Goal: Task Accomplishment & Management: Complete application form

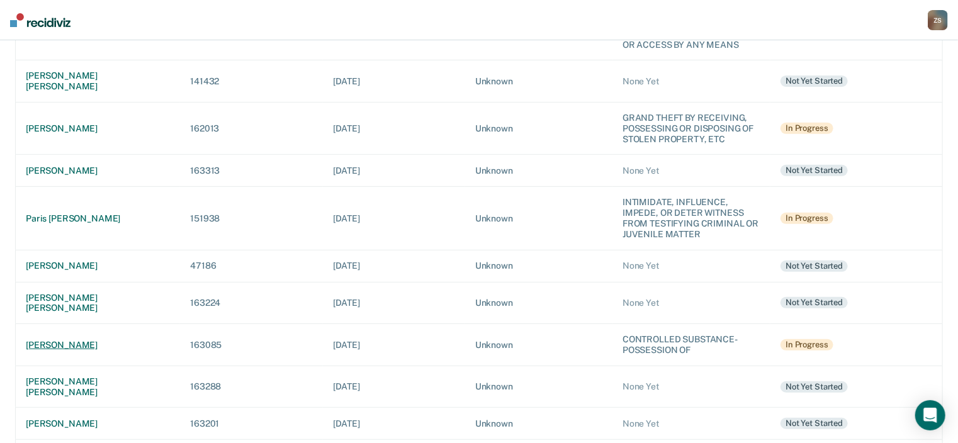
scroll to position [252, 0]
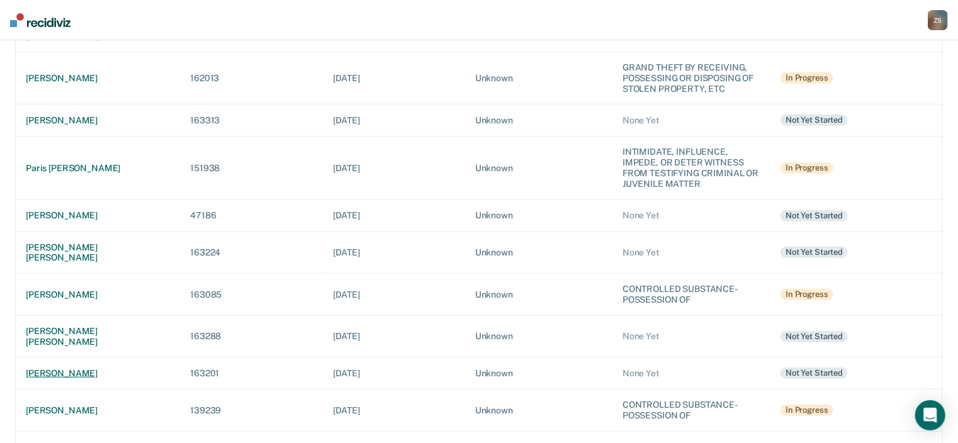
click at [104, 368] on div "[PERSON_NAME]" at bounding box center [98, 373] width 144 height 11
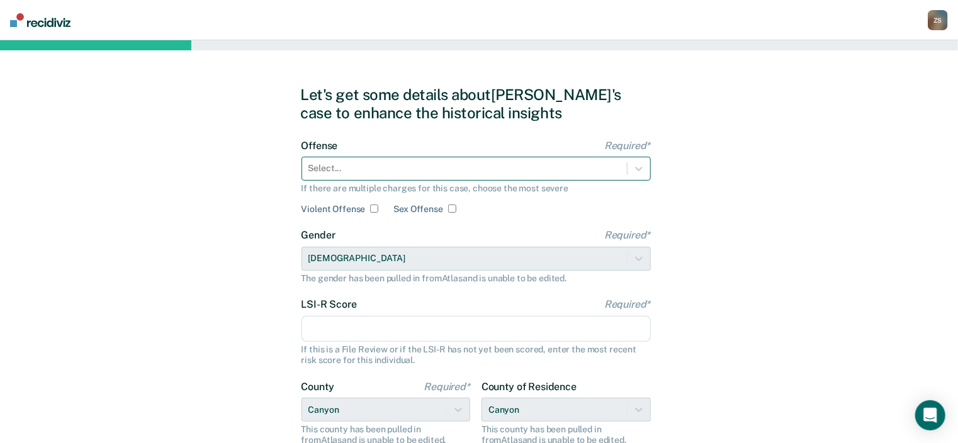
click at [488, 162] on div at bounding box center [464, 168] width 312 height 13
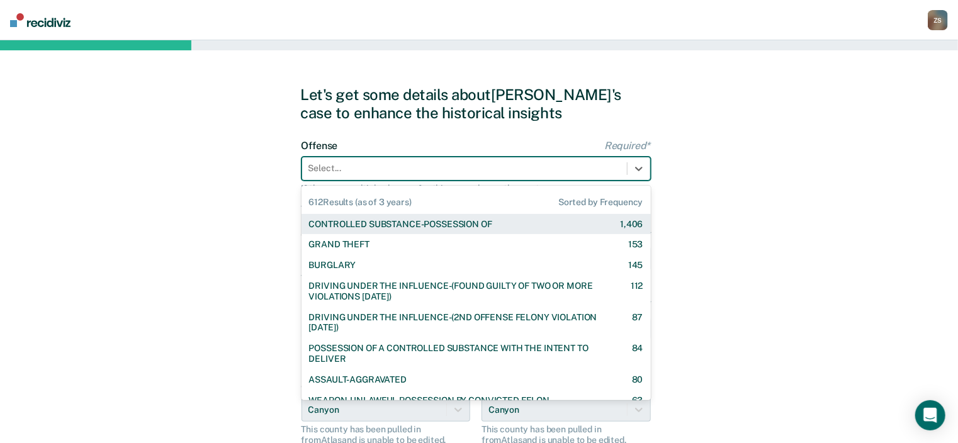
click at [476, 224] on div "CONTROLLED SUBSTANCE-POSSESSION OF" at bounding box center [400, 224] width 183 height 11
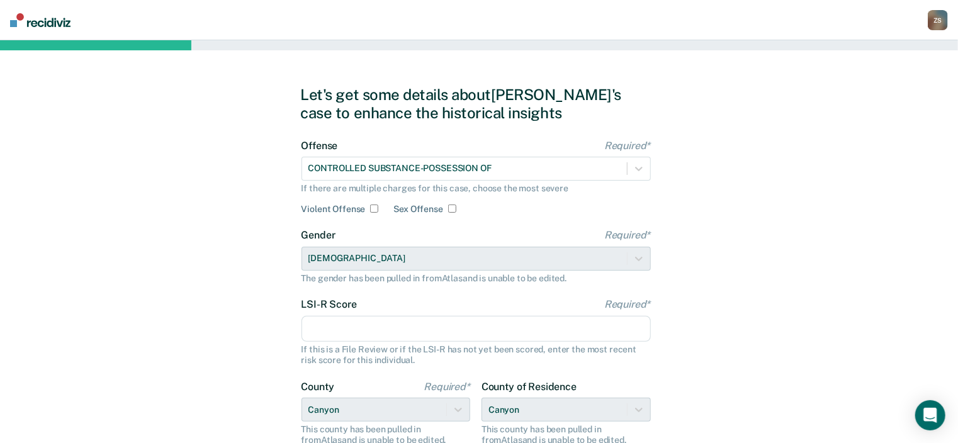
click at [418, 330] on input "LSI-R Score Required*" at bounding box center [475, 329] width 349 height 26
type input "22"
click at [260, 349] on div "Let's get some details about [PERSON_NAME]'s case to enhance the historical ins…" at bounding box center [479, 323] width 958 height 567
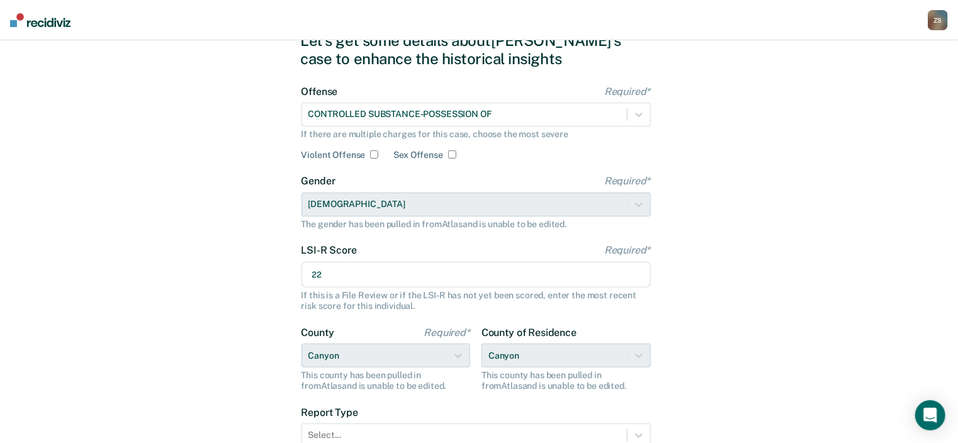
scroll to position [164, 0]
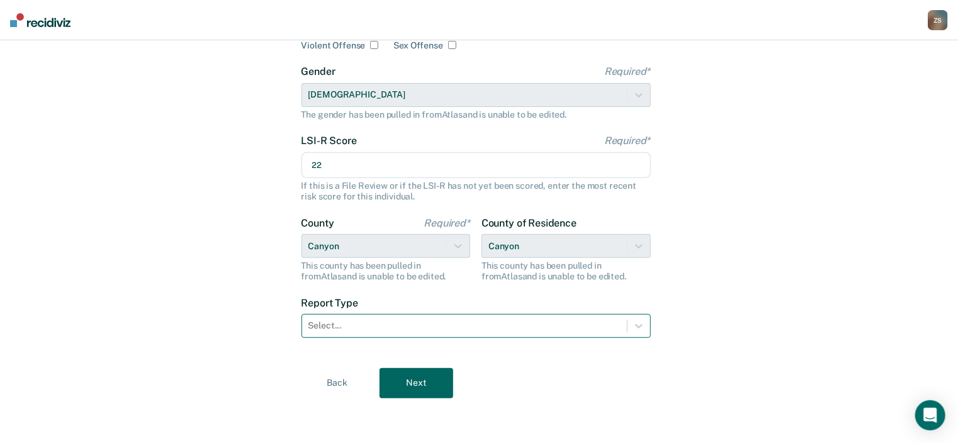
click at [407, 329] on div at bounding box center [464, 325] width 312 height 13
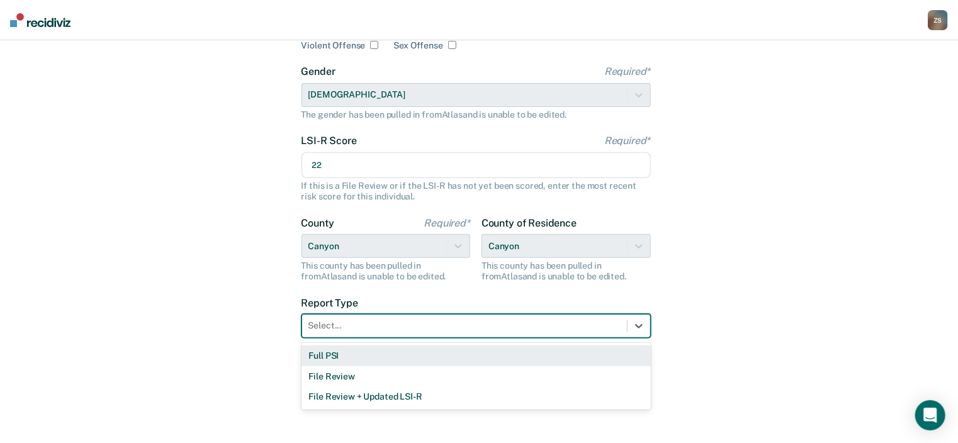
click at [393, 355] on div "Full PSI" at bounding box center [475, 356] width 349 height 21
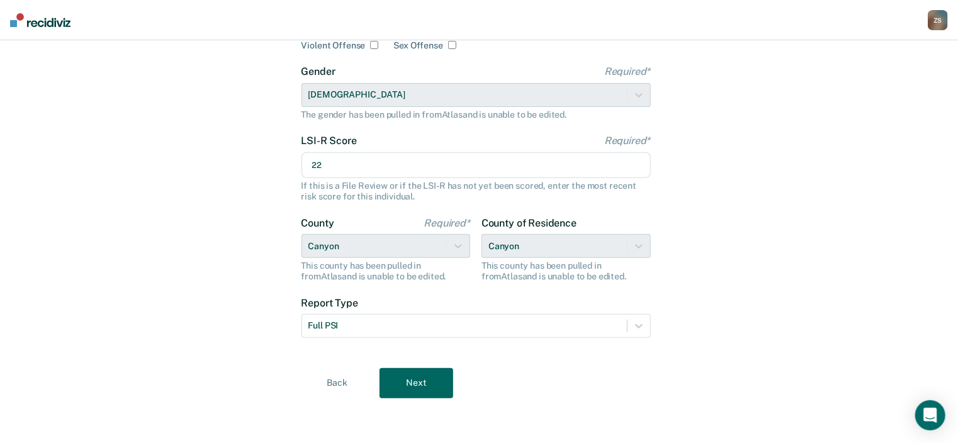
click at [426, 383] on button "Next" at bounding box center [416, 383] width 74 height 30
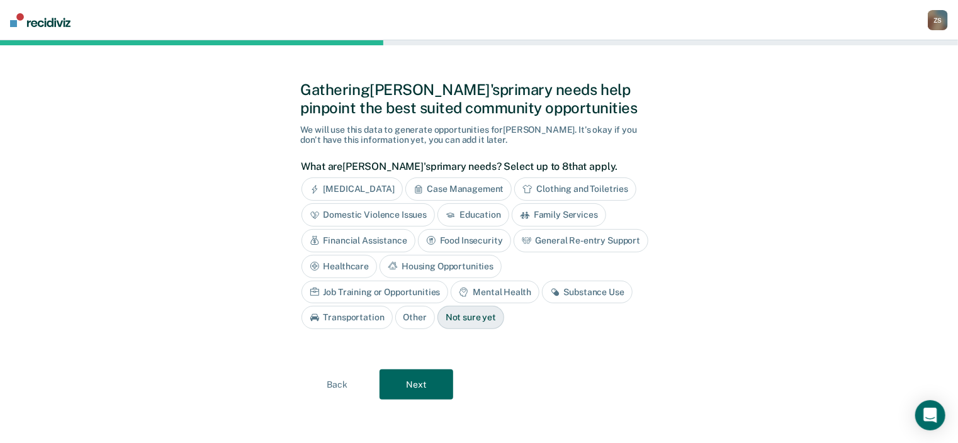
click at [391, 242] on div "Financial Assistance" at bounding box center [358, 240] width 114 height 23
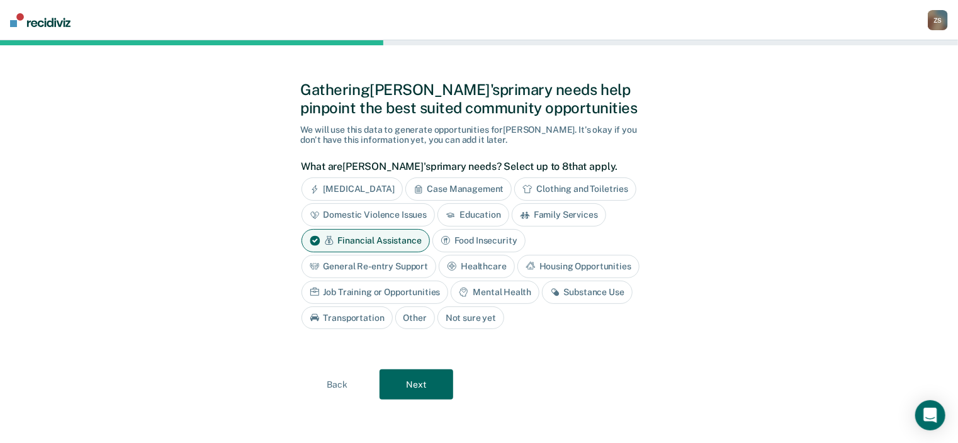
click at [405, 284] on div "Job Training or Opportunities" at bounding box center [374, 292] width 147 height 23
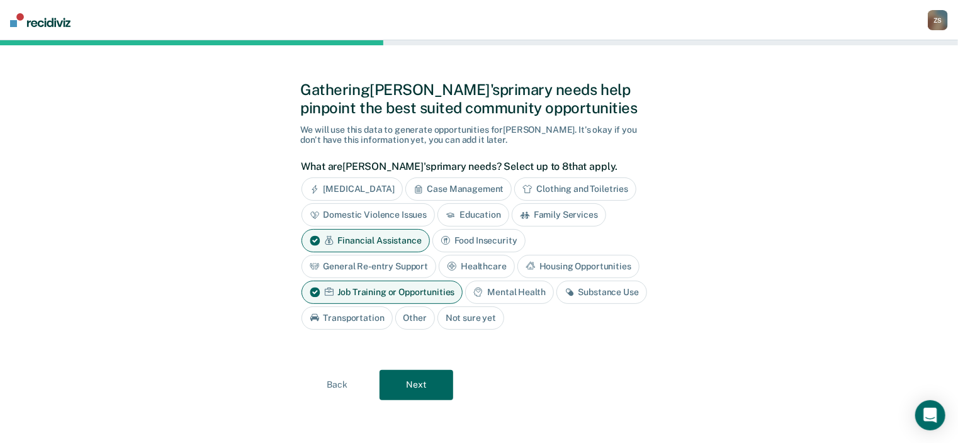
click at [413, 388] on button "Next" at bounding box center [416, 385] width 74 height 30
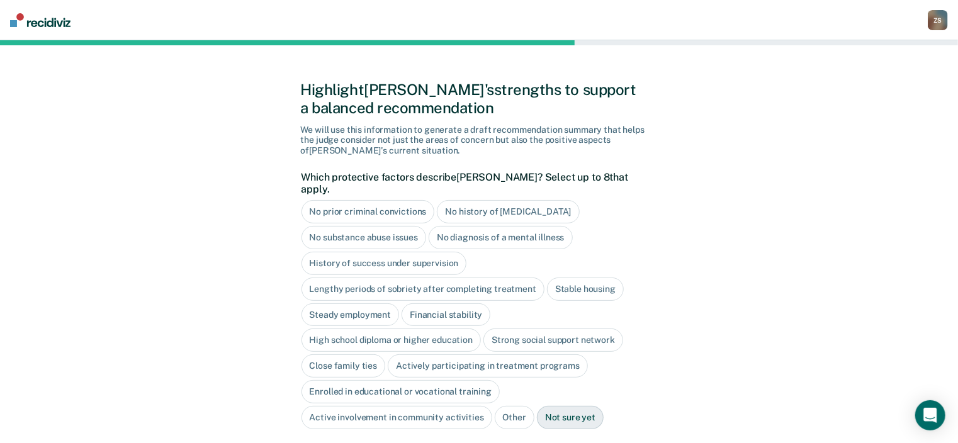
scroll to position [55, 0]
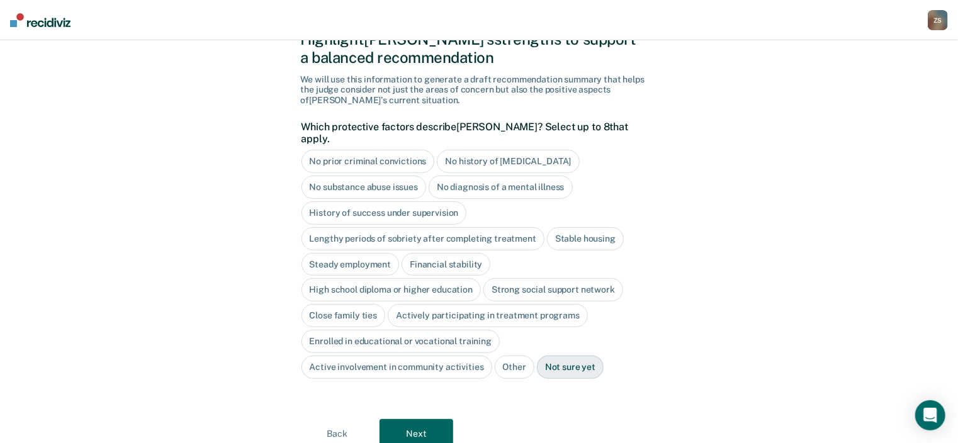
click at [546, 176] on div "No diagnosis of a mental illness" at bounding box center [501, 187] width 144 height 23
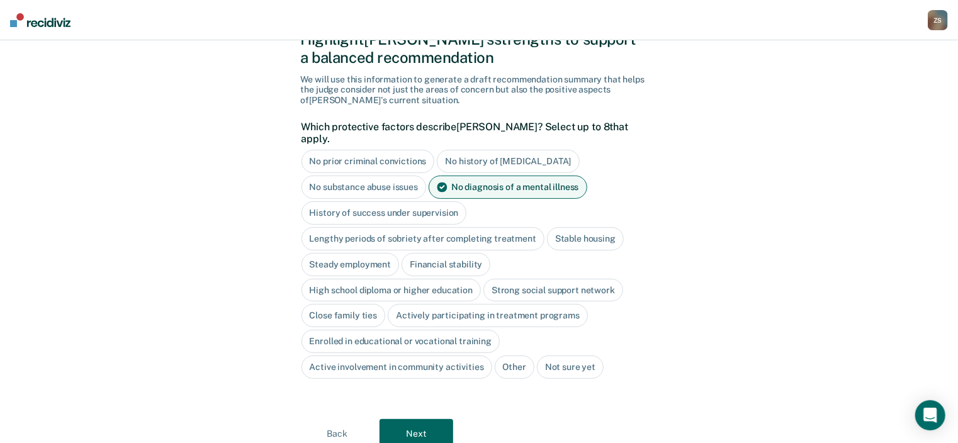
click at [600, 227] on div "Stable housing" at bounding box center [585, 238] width 77 height 23
click at [413, 283] on div "High school diploma or higher education" at bounding box center [391, 290] width 180 height 23
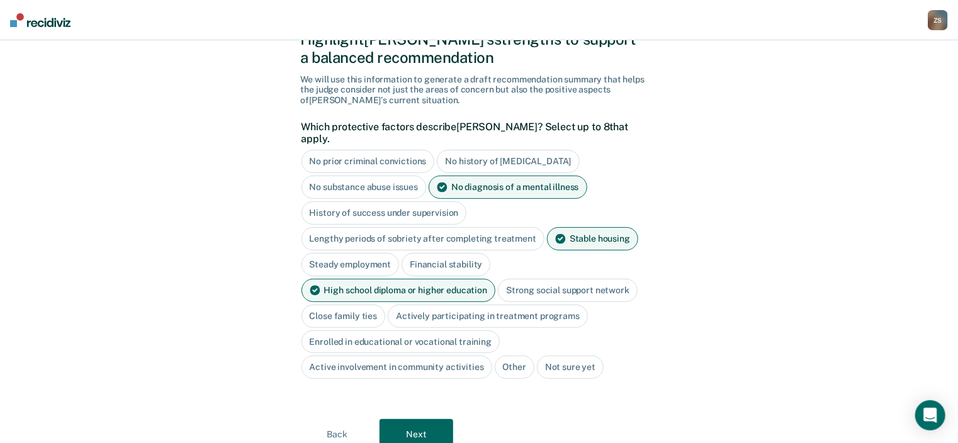
click at [362, 305] on div "Close family ties" at bounding box center [343, 316] width 84 height 23
click at [405, 422] on button "Next" at bounding box center [416, 434] width 74 height 30
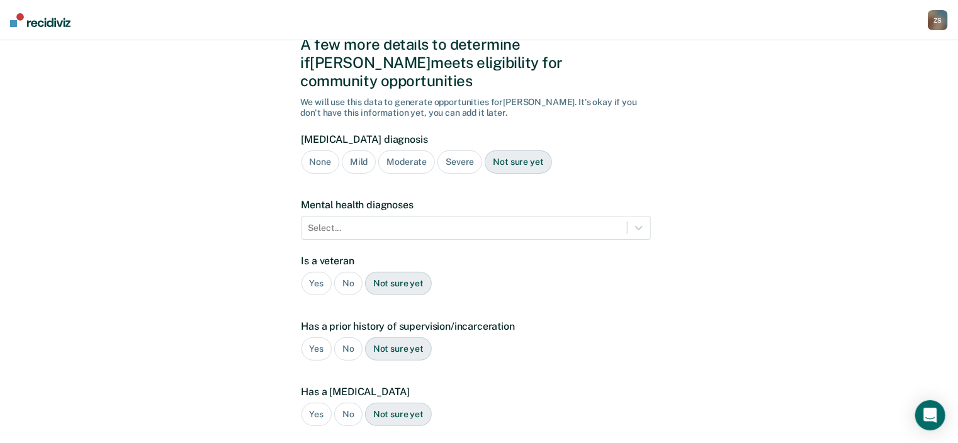
scroll to position [101, 0]
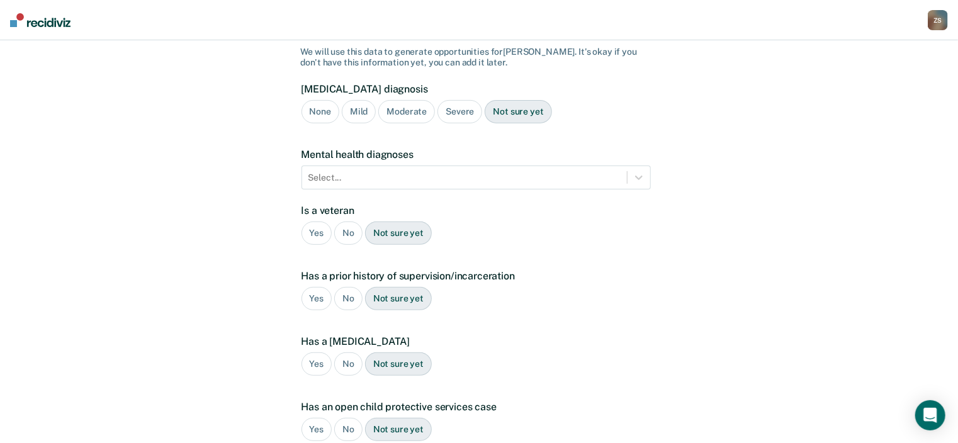
click at [350, 222] on div "No" at bounding box center [348, 233] width 28 height 23
click at [344, 287] on div "No" at bounding box center [348, 298] width 28 height 23
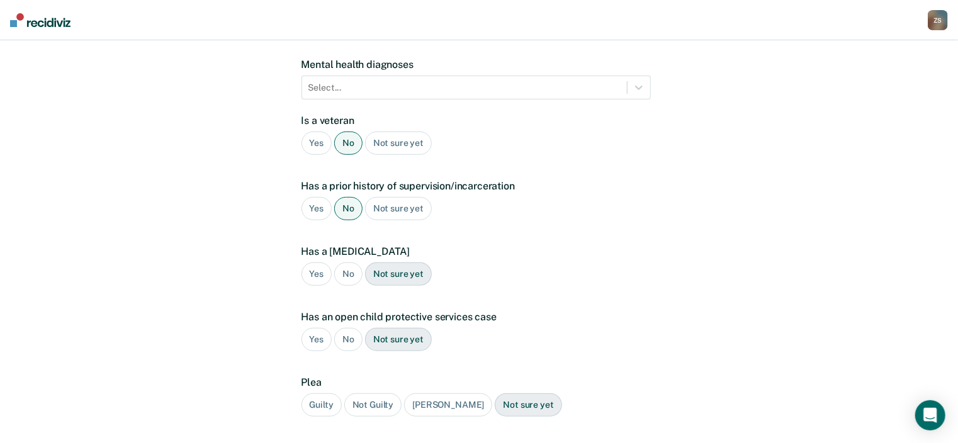
scroll to position [201, 0]
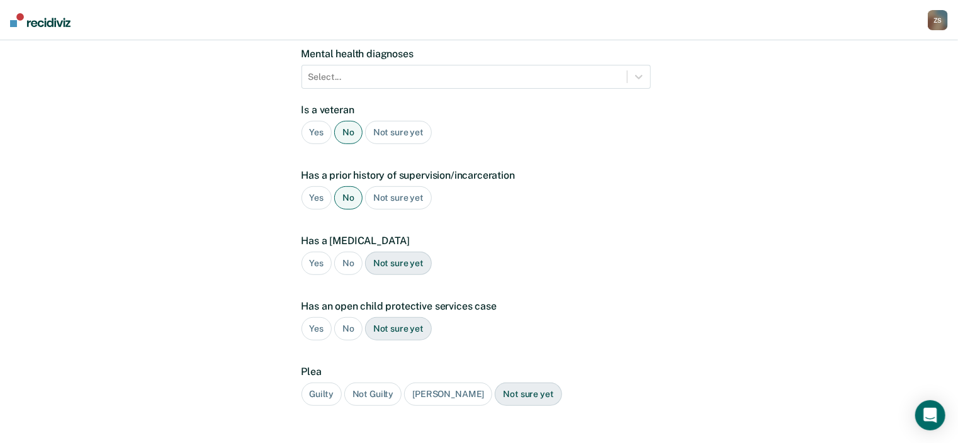
click at [349, 252] on div "No" at bounding box center [348, 263] width 28 height 23
click at [346, 317] on div "No" at bounding box center [348, 328] width 28 height 23
click at [332, 383] on div "Guilty" at bounding box center [321, 394] width 40 height 23
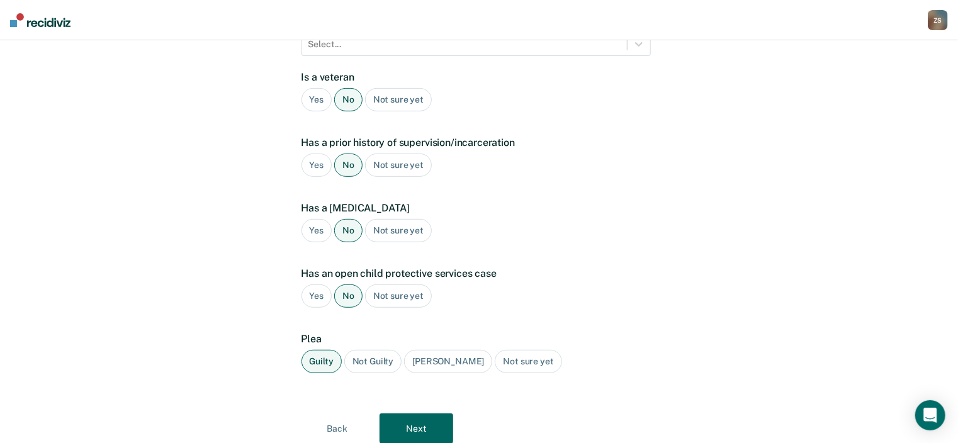
scroll to position [252, 0]
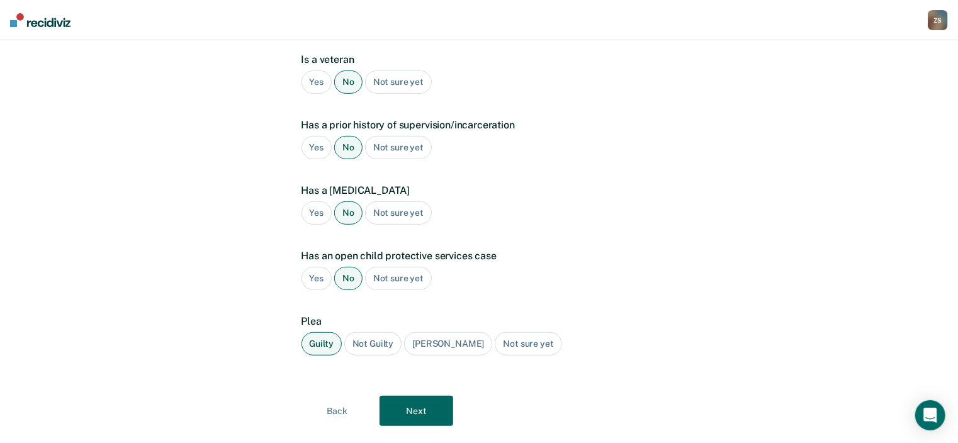
click at [408, 396] on button "Next" at bounding box center [416, 411] width 74 height 30
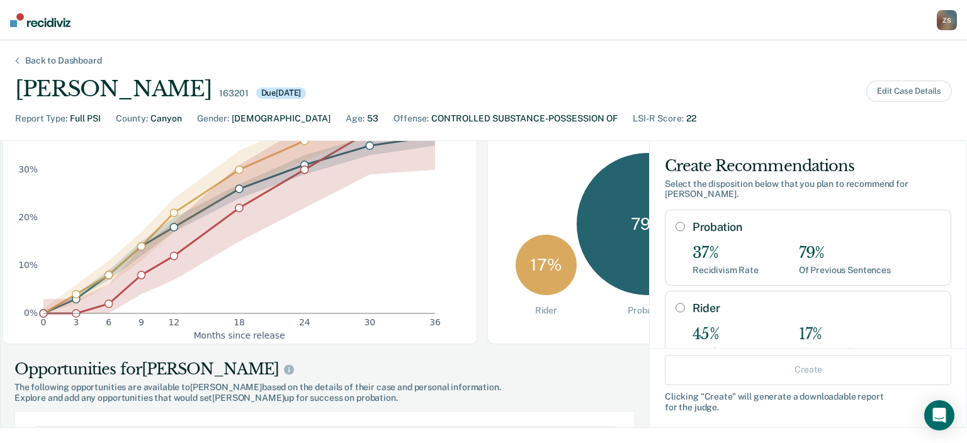
scroll to position [302, 0]
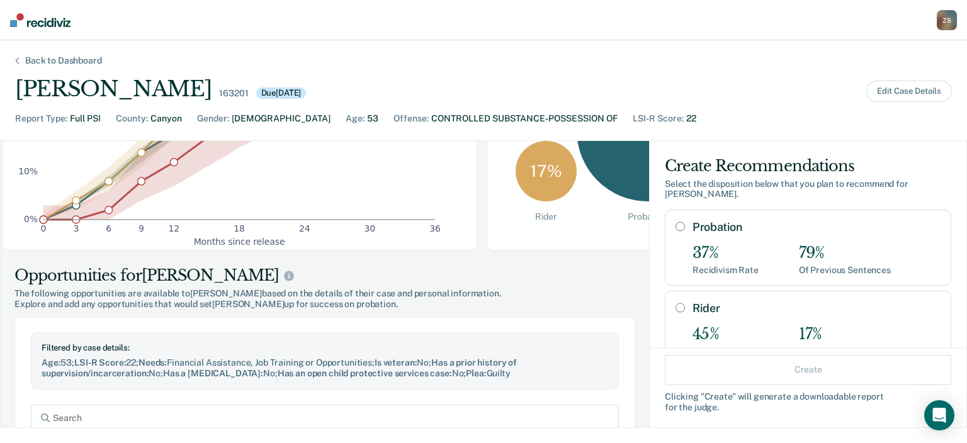
click at [675, 222] on input "Probation" at bounding box center [679, 227] width 9 height 10
radio input "true"
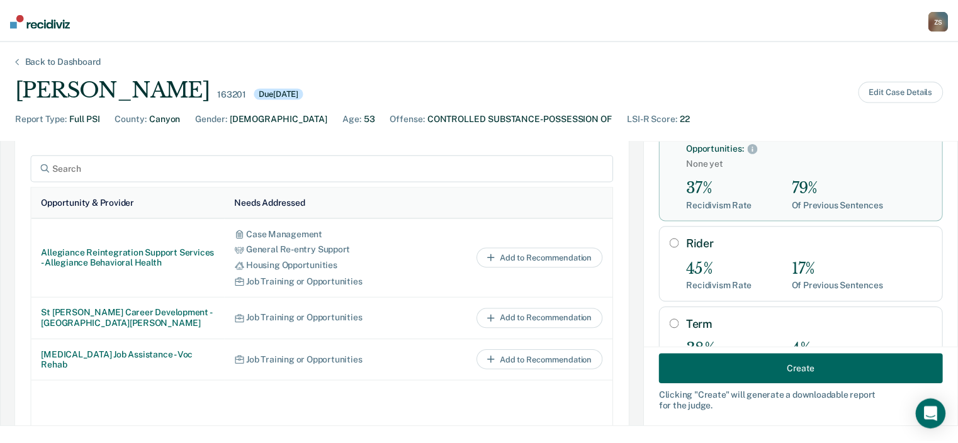
scroll to position [554, 0]
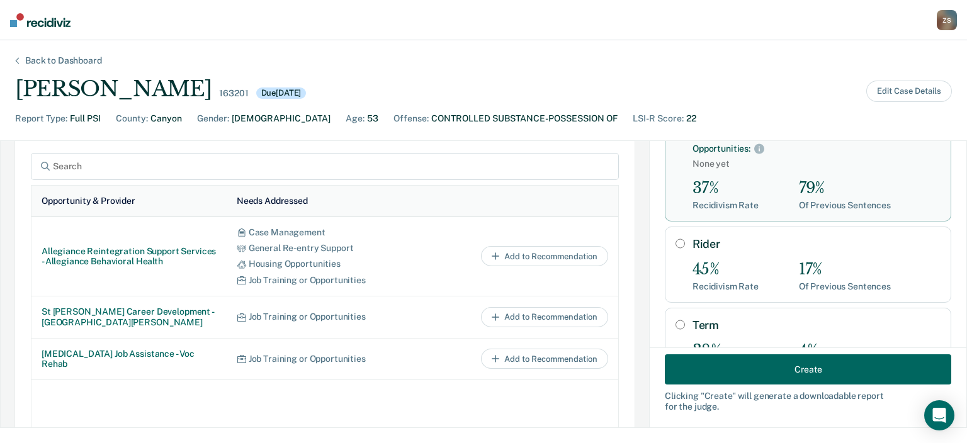
click at [753, 374] on button "Create" at bounding box center [808, 369] width 286 height 30
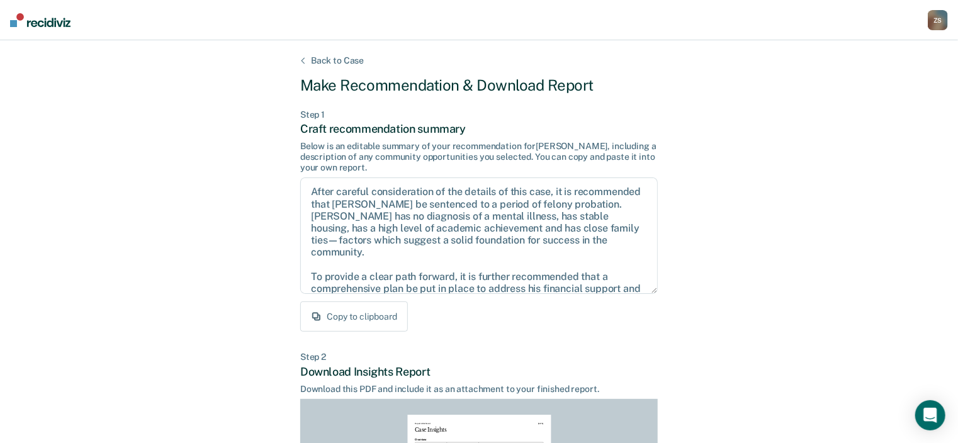
scroll to position [101, 0]
click at [378, 313] on button "Copy to clipboard" at bounding box center [354, 316] width 108 height 30
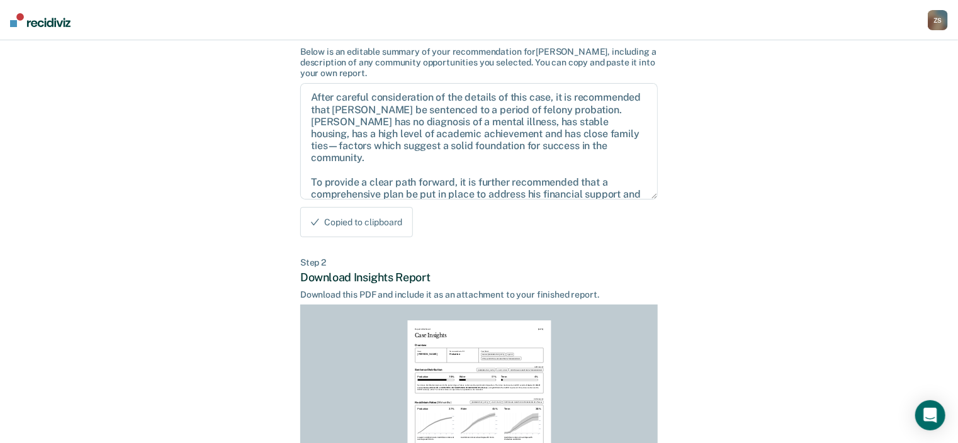
scroll to position [201, 0]
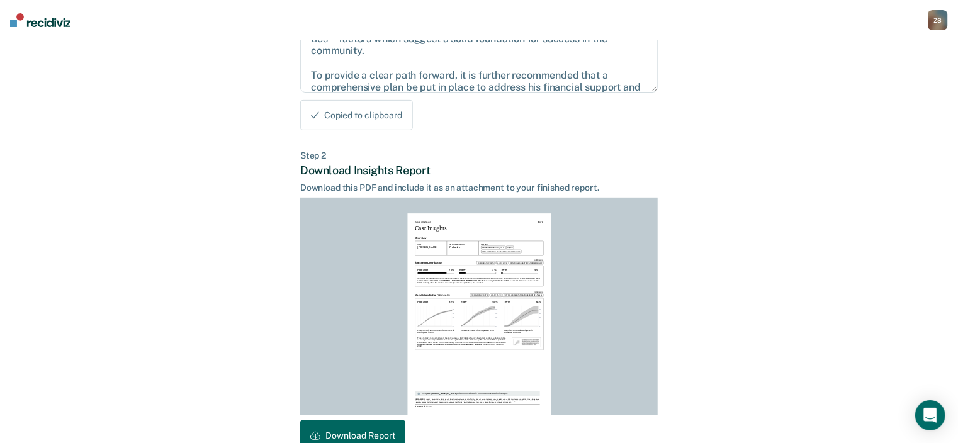
click at [370, 427] on button "Download Report" at bounding box center [352, 435] width 105 height 30
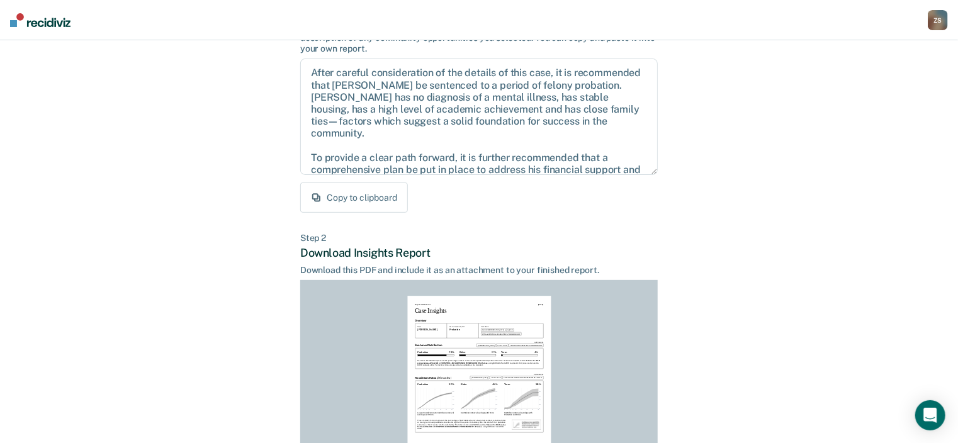
scroll to position [0, 0]
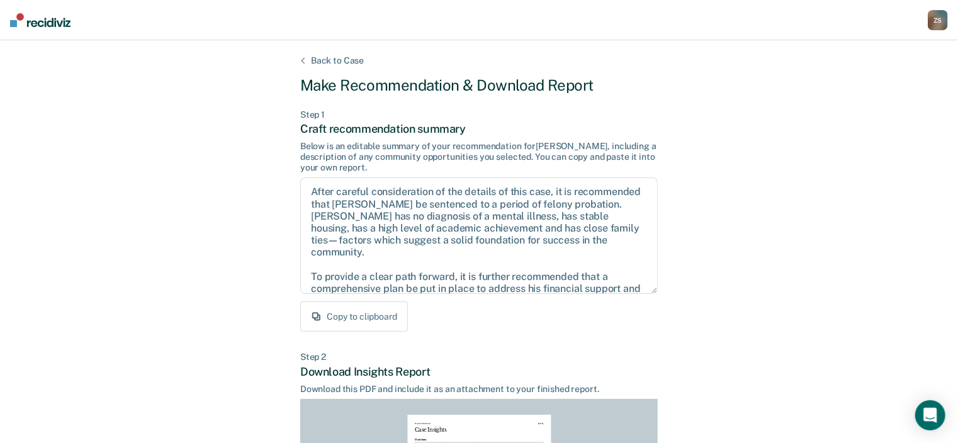
click at [944, 34] on div "[PERSON_NAME] Z S Profile Go to PSI Case Dashboard Log Out" at bounding box center [938, 20] width 20 height 40
click at [938, 24] on div "Z S" at bounding box center [938, 20] width 20 height 20
click at [933, 23] on div "Z S" at bounding box center [938, 20] width 20 height 20
click at [898, 67] on link "Go to PSI Case Dashboard" at bounding box center [885, 66] width 105 height 11
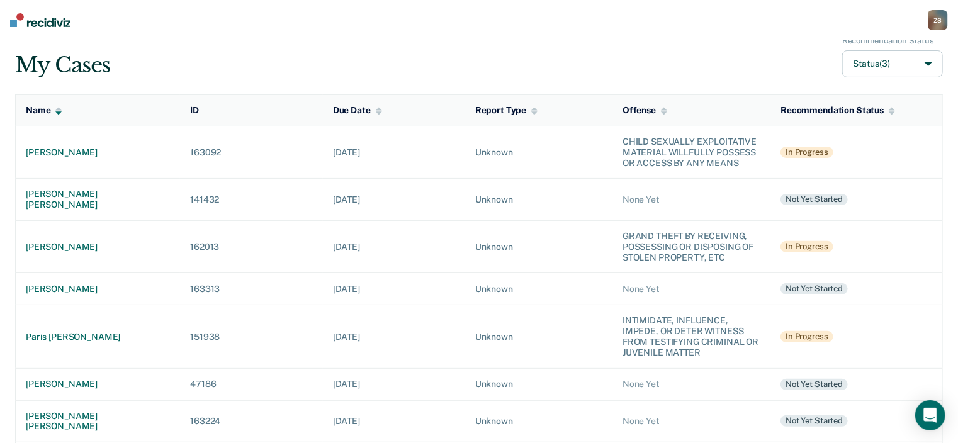
scroll to position [252, 0]
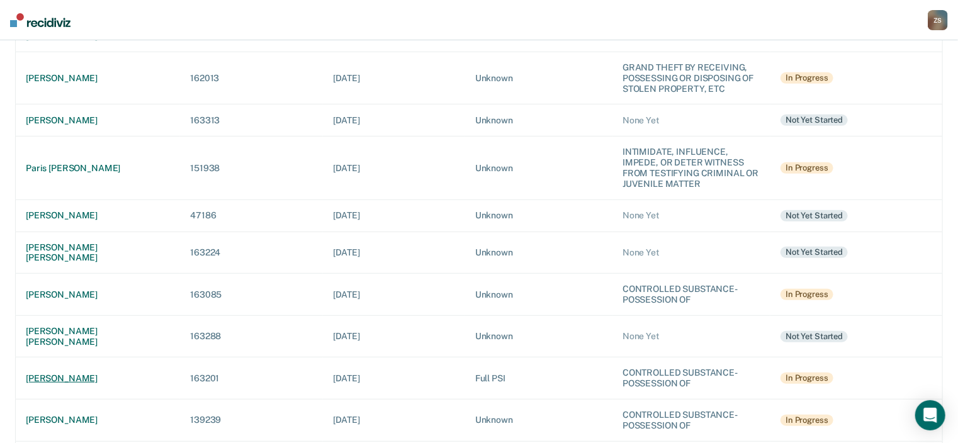
click at [104, 373] on div "[PERSON_NAME]" at bounding box center [98, 378] width 144 height 11
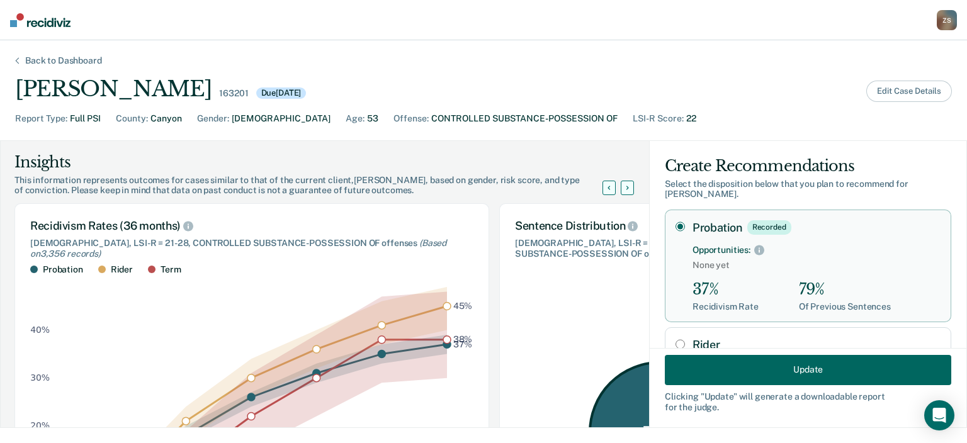
click at [908, 87] on button "Edit Case Details" at bounding box center [909, 91] width 86 height 21
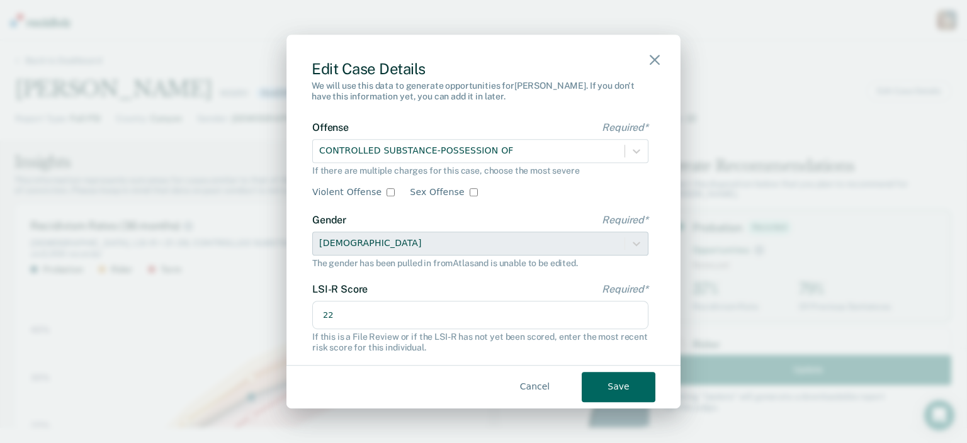
click at [362, 312] on input "22" at bounding box center [480, 315] width 336 height 29
type input "20"
click at [639, 383] on button "Save" at bounding box center [619, 387] width 74 height 30
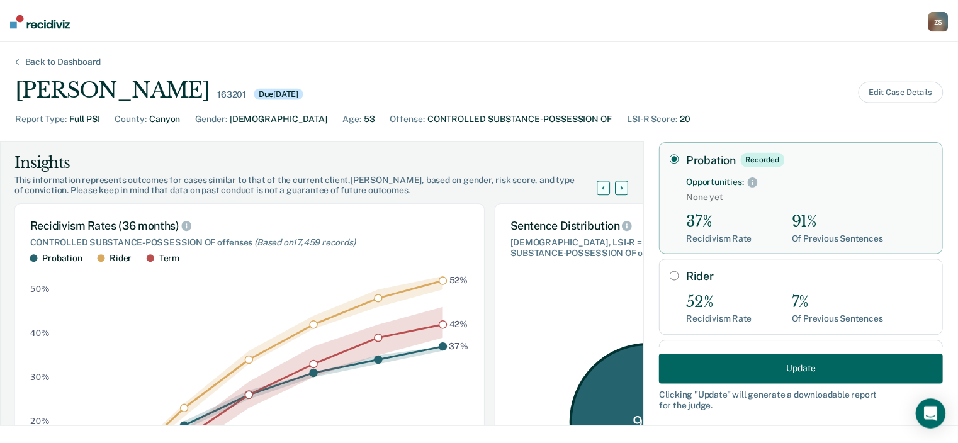
scroll to position [43, 0]
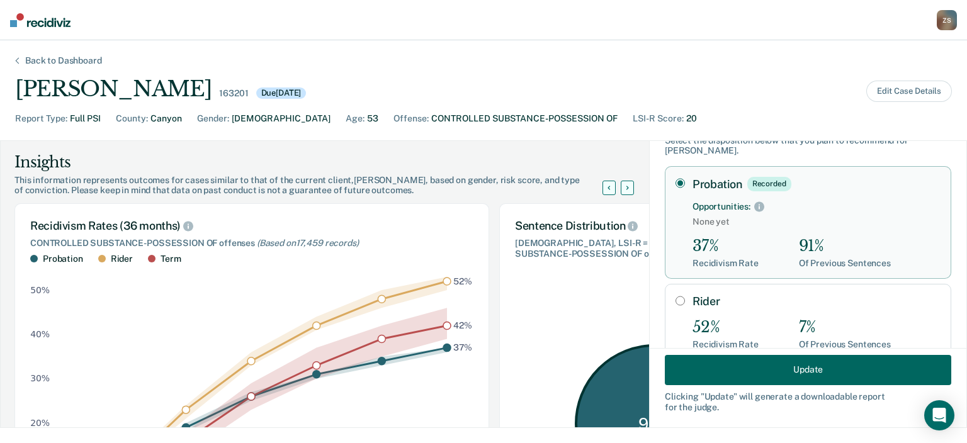
click at [740, 367] on button "Update" at bounding box center [808, 369] width 286 height 30
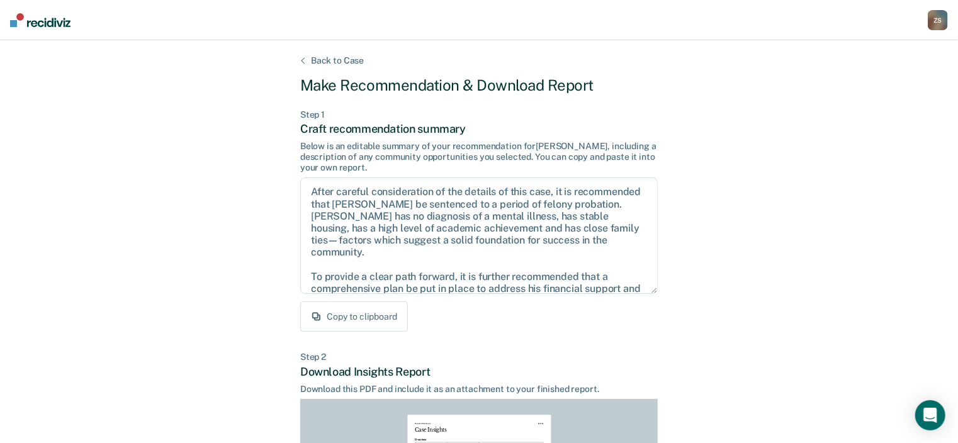
click at [374, 313] on button "Copy to clipboard" at bounding box center [354, 316] width 108 height 30
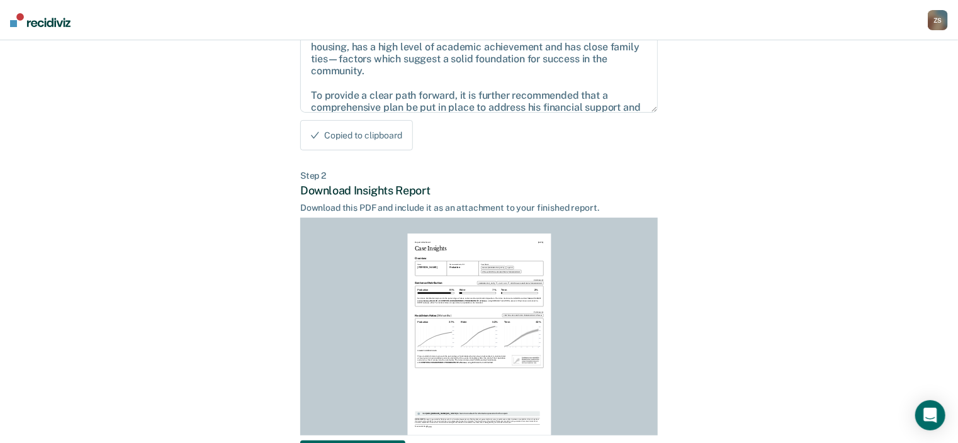
scroll to position [201, 0]
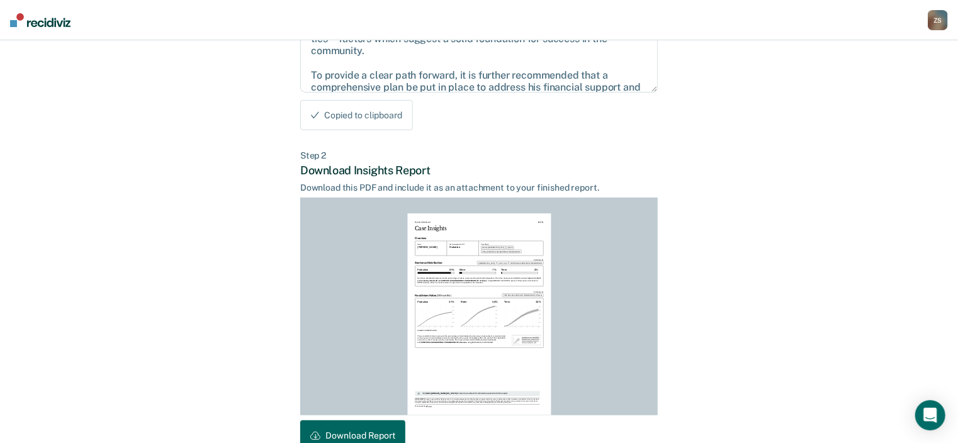
click at [357, 437] on button "Download Report" at bounding box center [352, 435] width 105 height 30
click at [938, 23] on div "Z S" at bounding box center [938, 20] width 20 height 20
click at [858, 68] on link "Go to PSI Case Dashboard" at bounding box center [885, 66] width 105 height 11
